Goal: Information Seeking & Learning: Check status

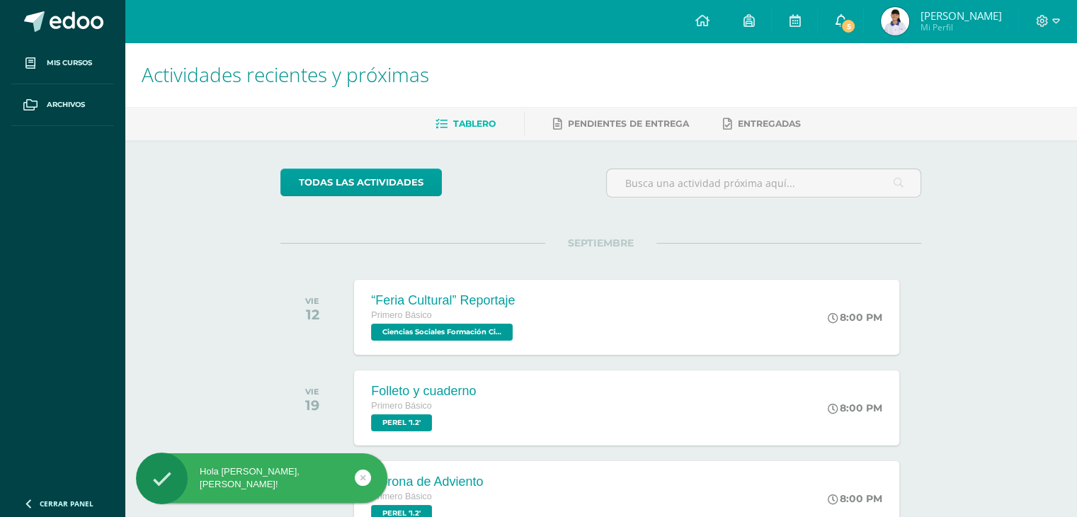
click at [827, 18] on link "5" at bounding box center [840, 21] width 45 height 42
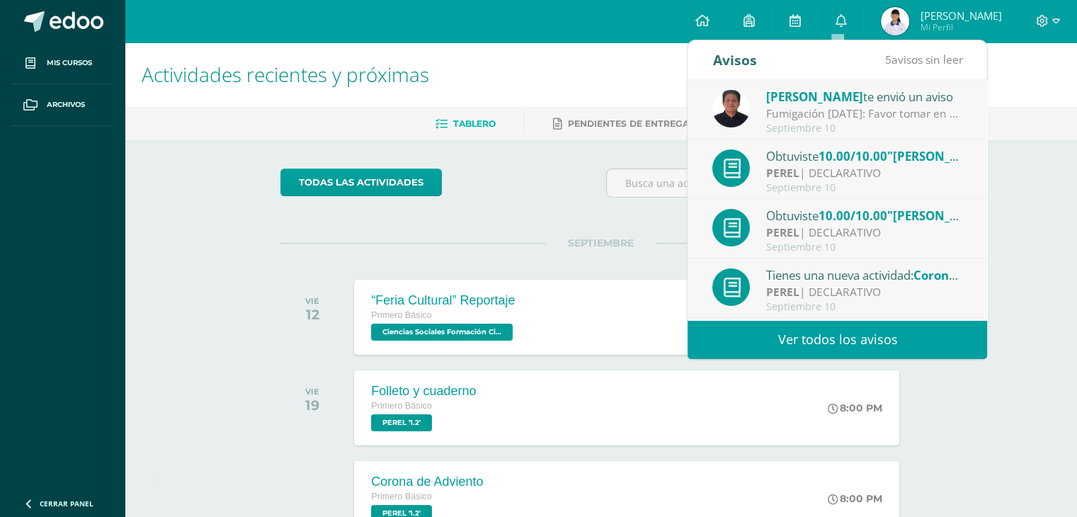
click at [787, 324] on link "Ver todos los avisos" at bounding box center [838, 339] width 300 height 39
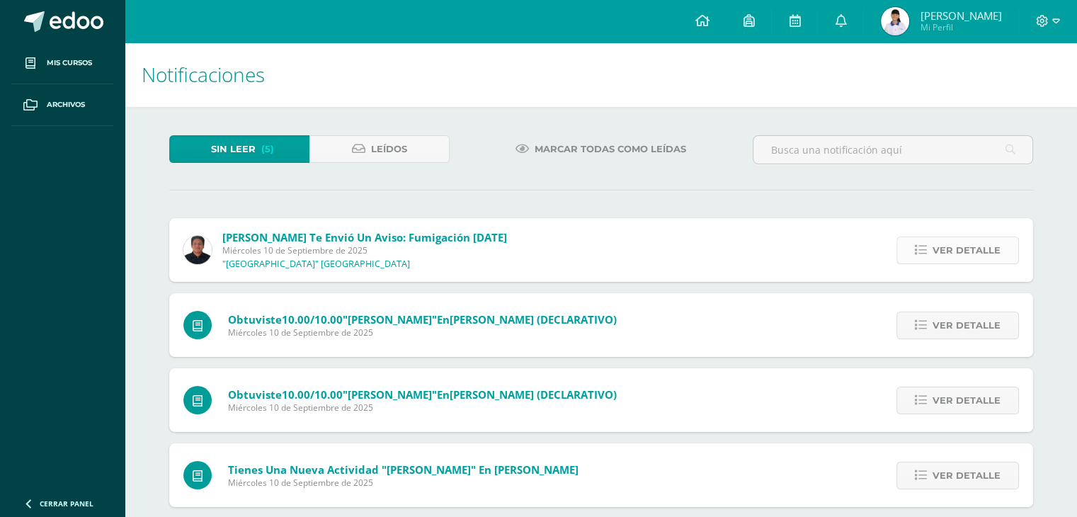
click at [938, 255] on span "Ver detalle" at bounding box center [967, 250] width 68 height 26
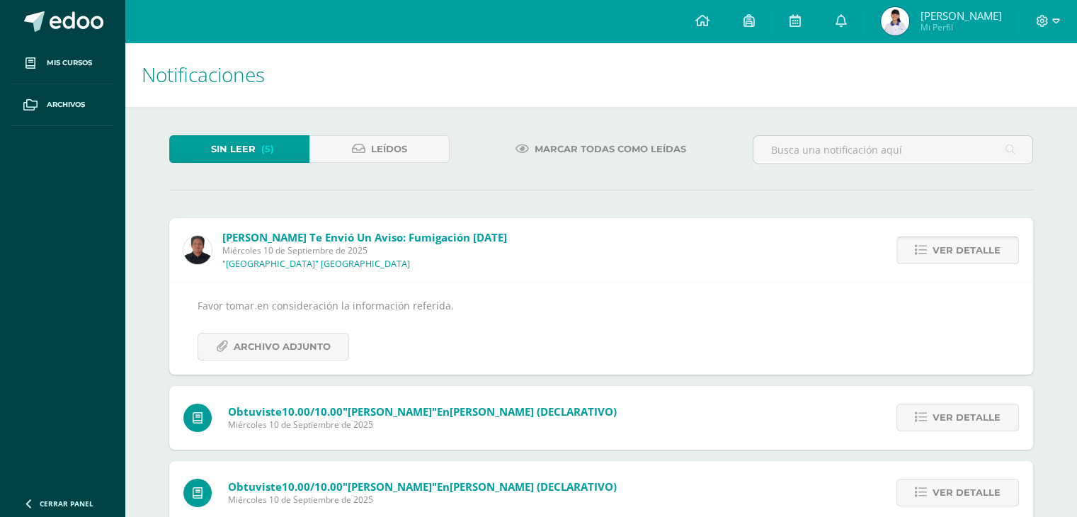
click at [952, 250] on span "Ver detalle" at bounding box center [967, 250] width 68 height 26
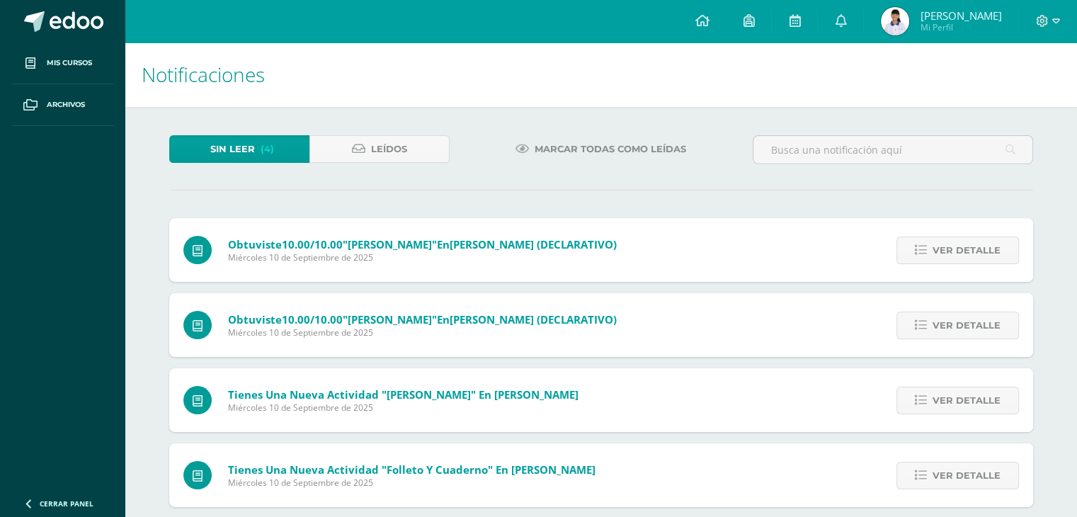
click at [952, 250] on span "Ver detalle" at bounding box center [967, 250] width 68 height 26
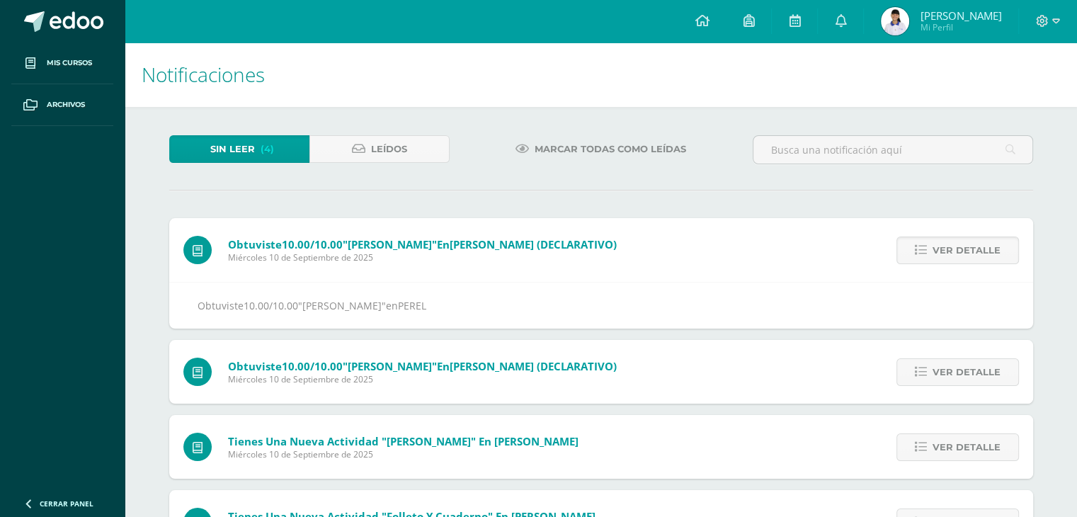
click at [952, 250] on span "Ver detalle" at bounding box center [967, 250] width 68 height 26
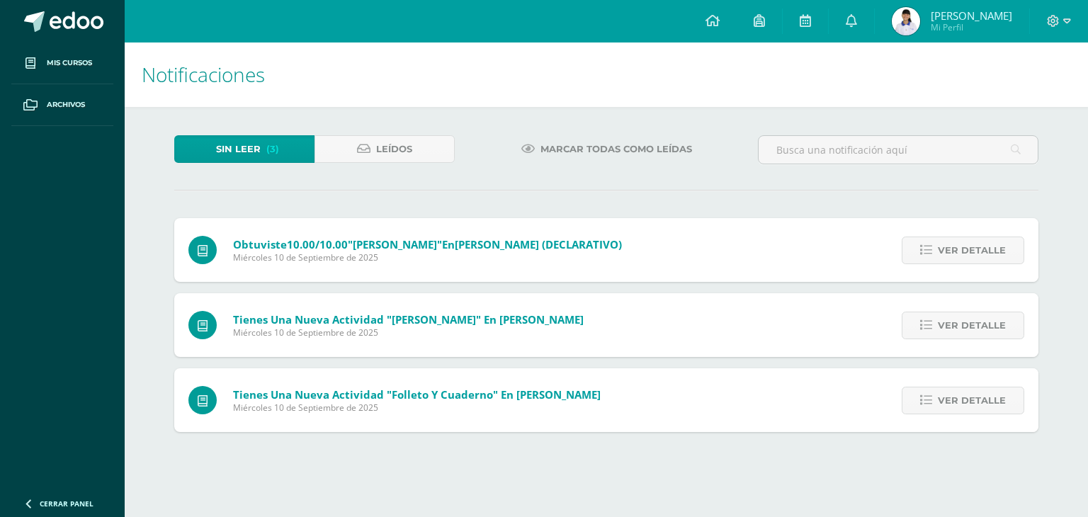
click at [952, 250] on span "Ver detalle" at bounding box center [972, 250] width 68 height 26
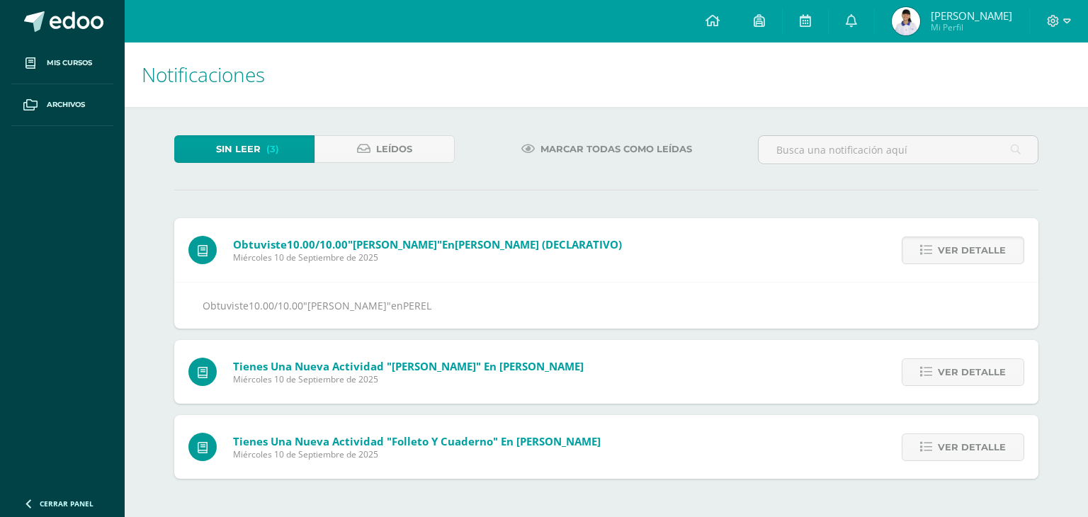
click at [952, 250] on span "Ver detalle" at bounding box center [972, 250] width 68 height 26
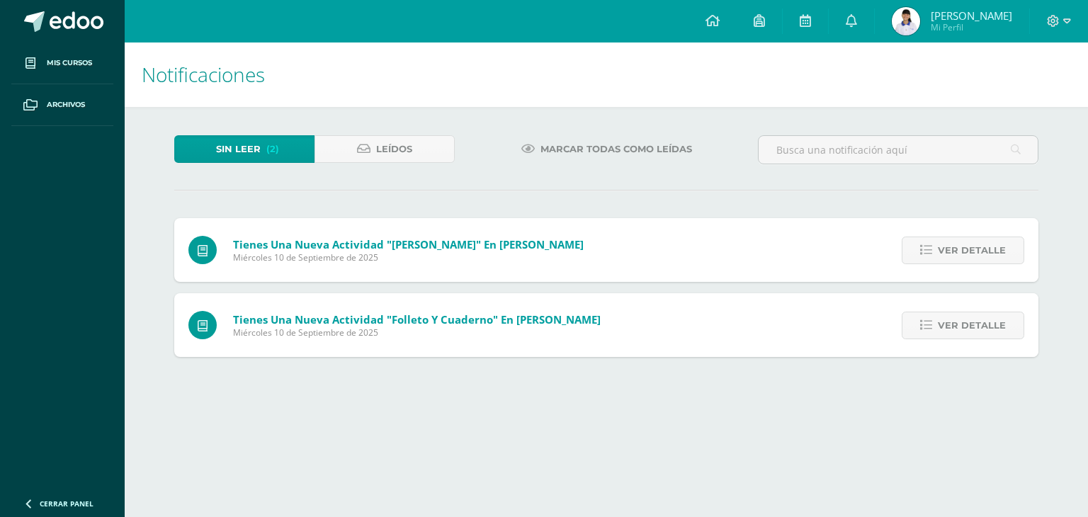
click at [952, 250] on span "Ver detalle" at bounding box center [972, 250] width 68 height 26
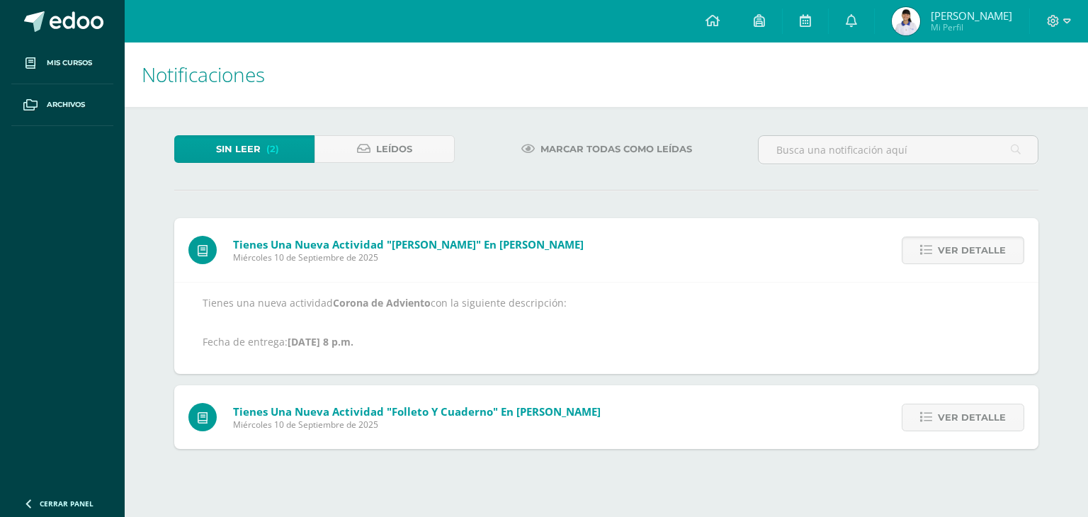
click at [952, 250] on span "Ver detalle" at bounding box center [972, 250] width 68 height 26
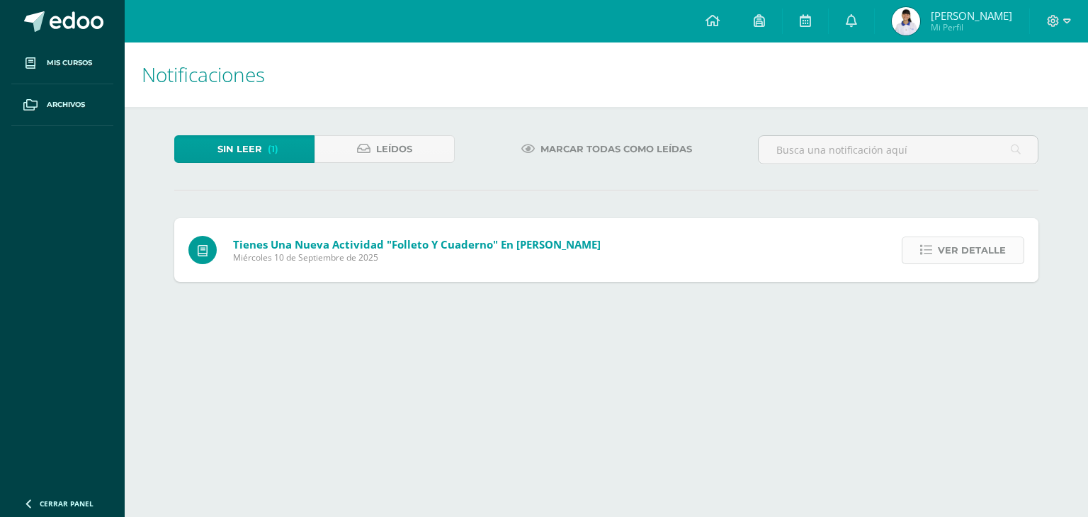
click at [955, 249] on span "Ver detalle" at bounding box center [972, 250] width 68 height 26
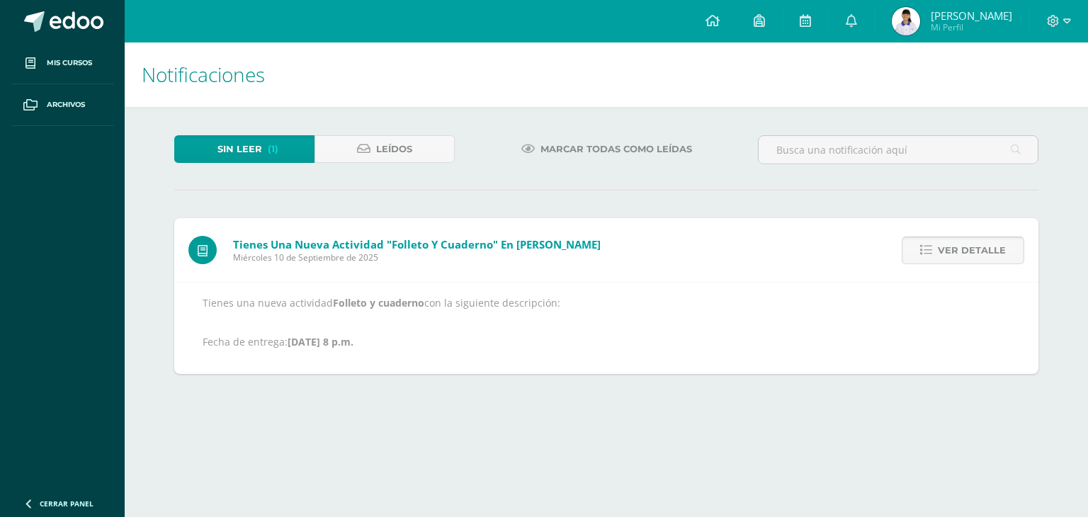
click at [951, 251] on span "Ver detalle" at bounding box center [972, 250] width 68 height 26
